Goal: Check status

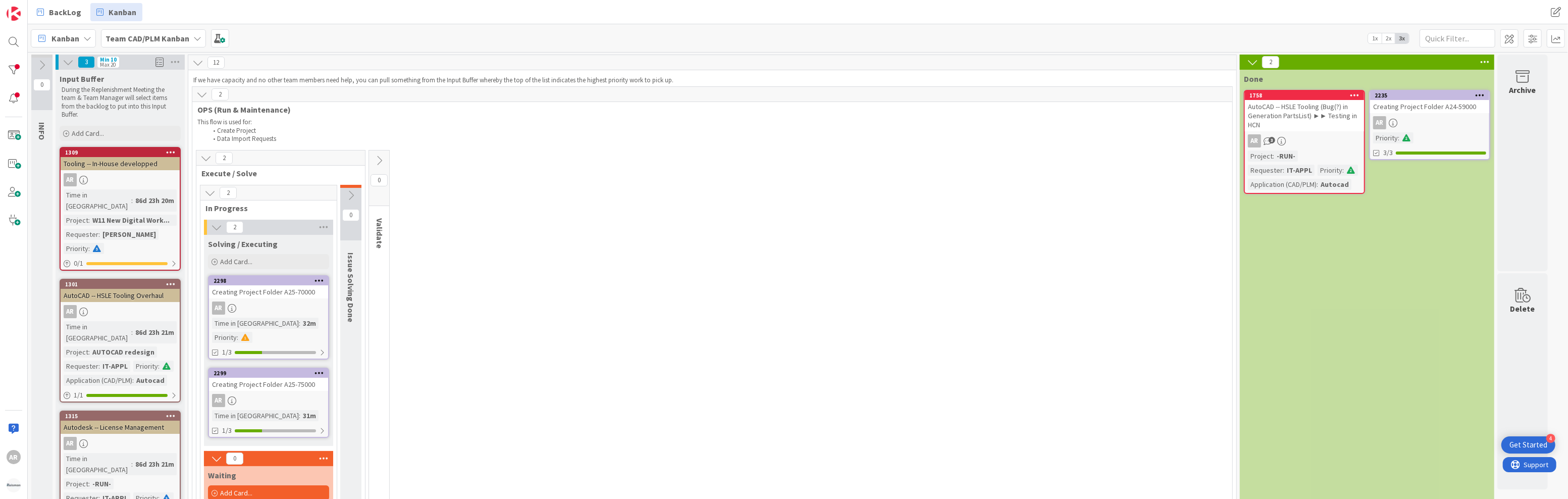
click at [279, 311] on div "AR" at bounding box center [268, 308] width 119 height 13
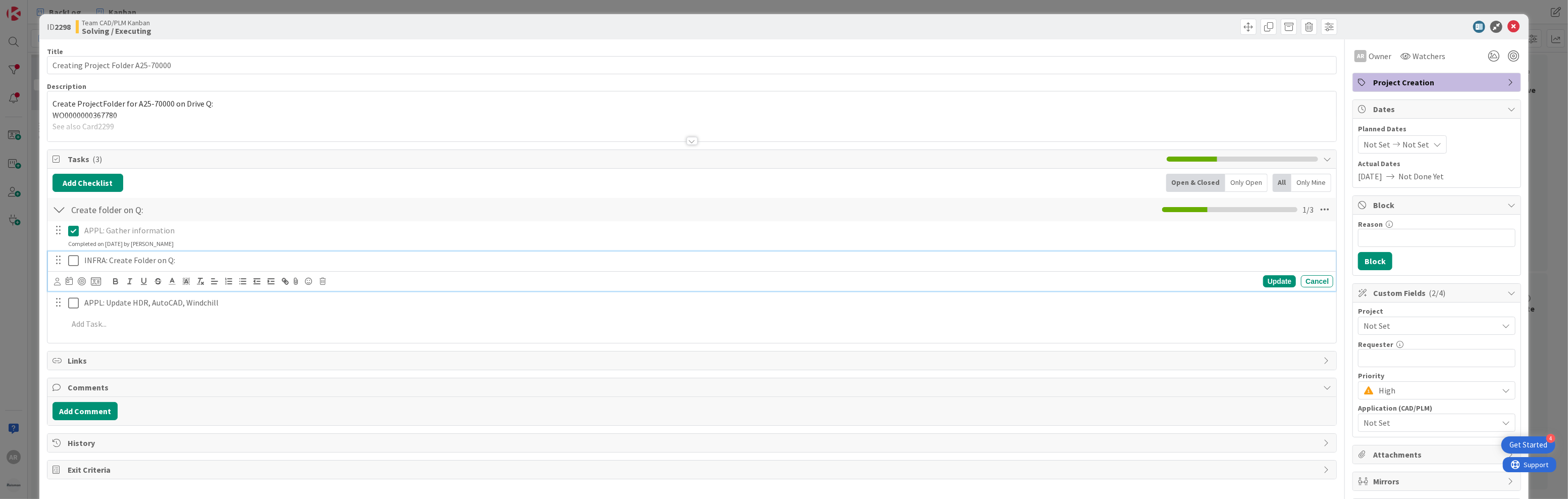
click at [73, 260] on icon at bounding box center [73, 261] width 10 height 12
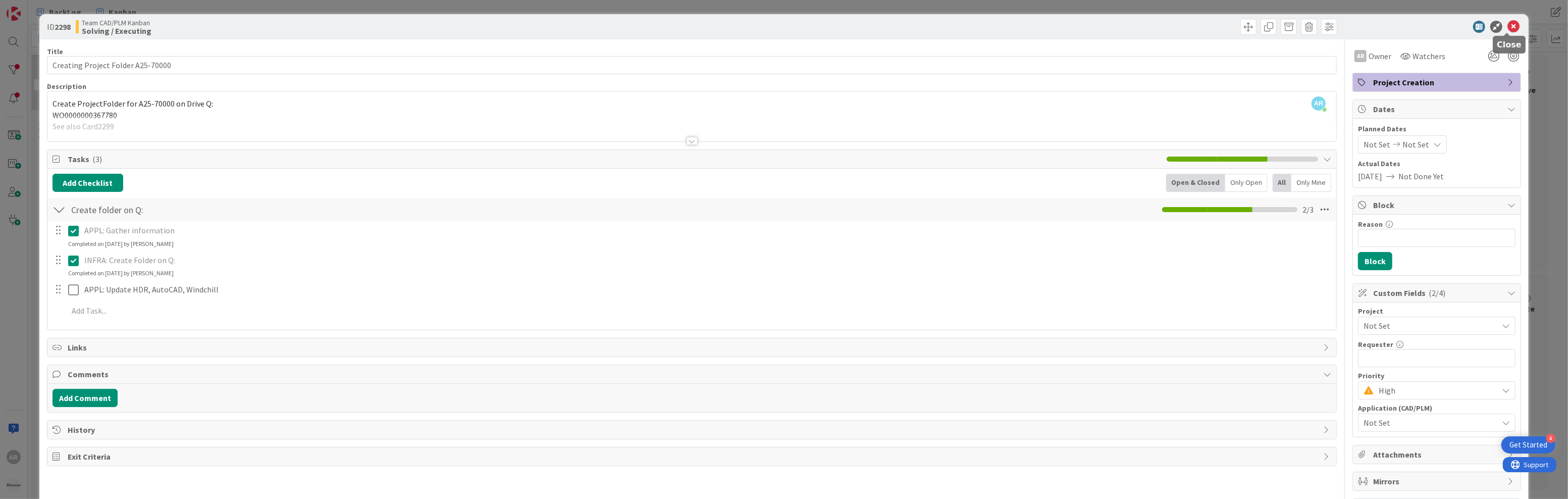
drag, startPoint x: 1510, startPoint y: 26, endPoint x: 1498, endPoint y: 27, distance: 12.0
click at [1510, 26] on icon at bounding box center [1513, 27] width 12 height 12
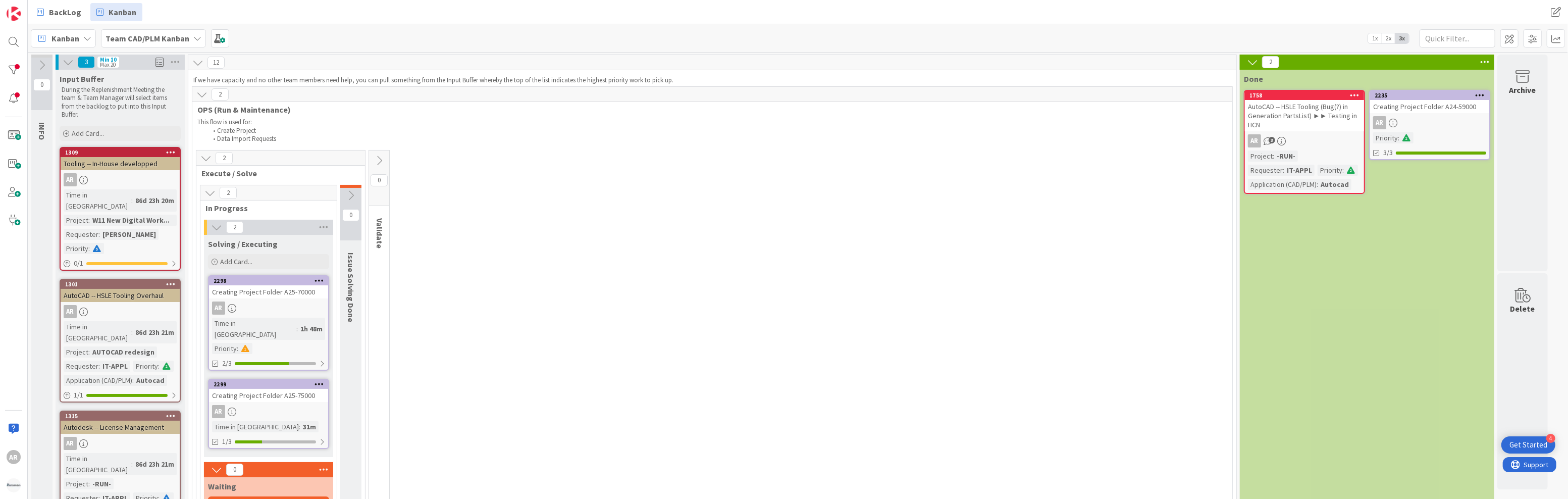
click at [289, 422] on div "Time in [GEOGRAPHIC_DATA] : 31m" at bounding box center [268, 427] width 113 height 11
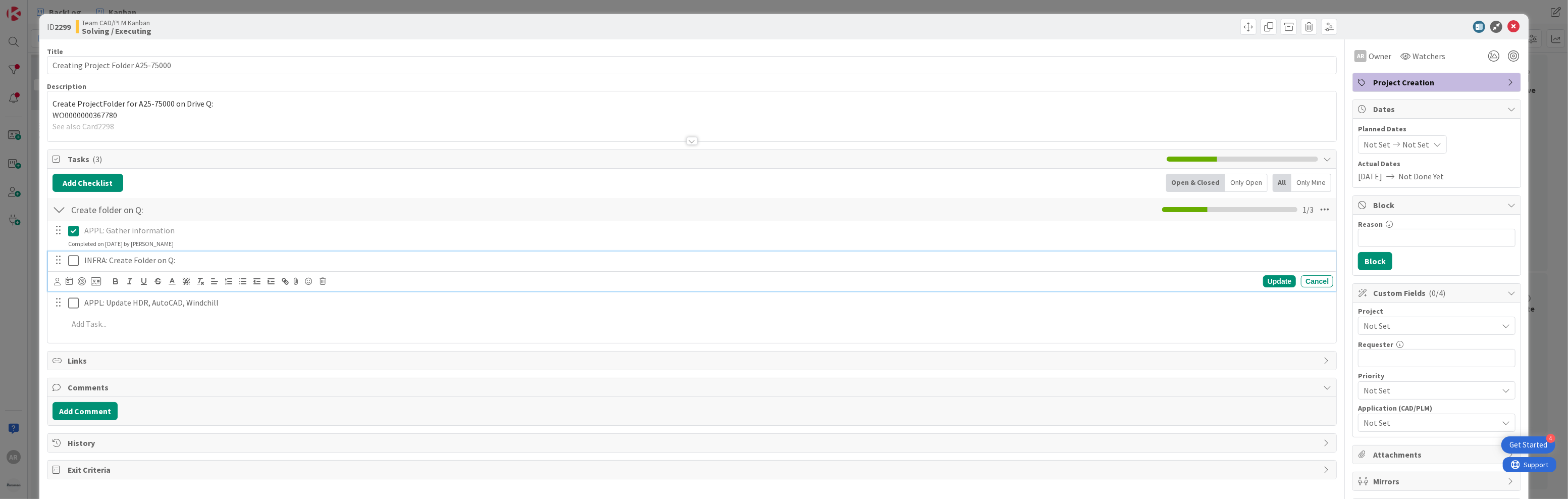
click at [73, 258] on icon at bounding box center [73, 261] width 10 height 12
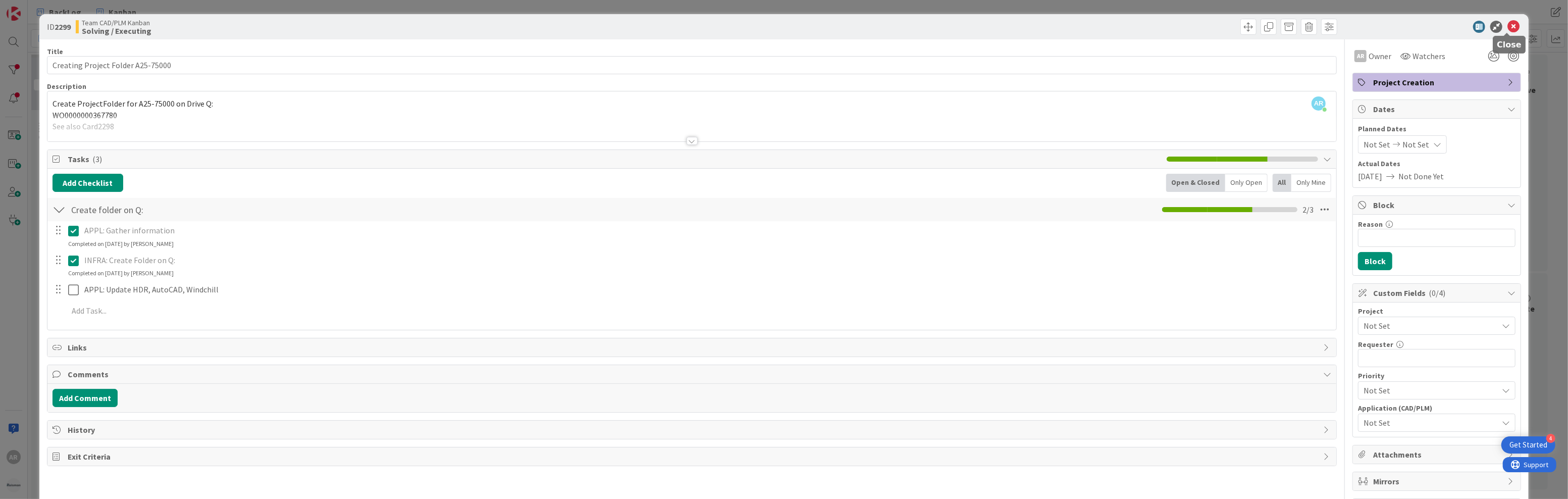
click at [1507, 27] on icon at bounding box center [1513, 27] width 12 height 12
